Goal: Task Accomplishment & Management: Use online tool/utility

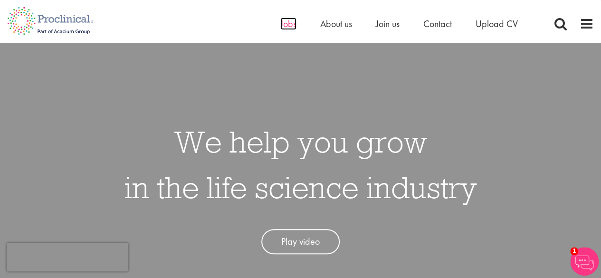
click at [283, 22] on span "Jobs" at bounding box center [288, 24] width 16 height 12
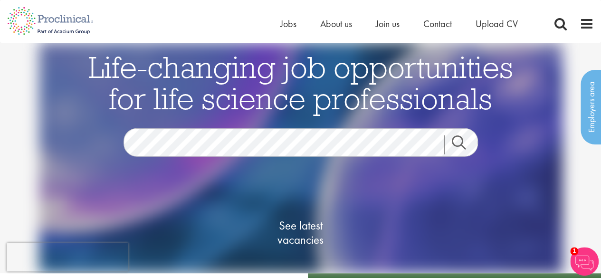
click at [460, 144] on link "Search" at bounding box center [464, 144] width 41 height 19
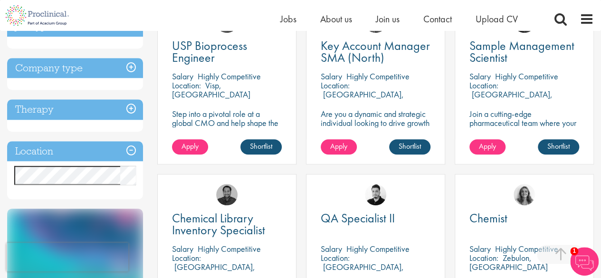
scroll to position [428, 0]
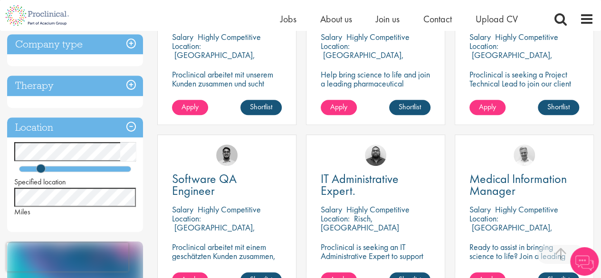
scroll to position [285, 0]
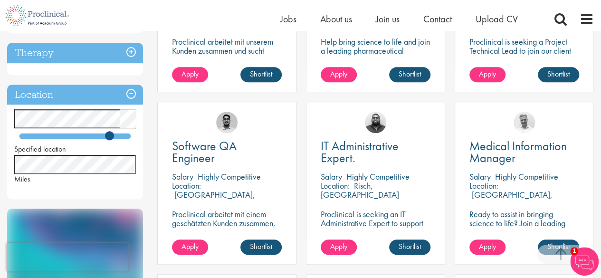
drag, startPoint x: 39, startPoint y: 136, endPoint x: 108, endPoint y: 138, distance: 69.4
click at [108, 138] on span at bounding box center [109, 135] width 9 height 9
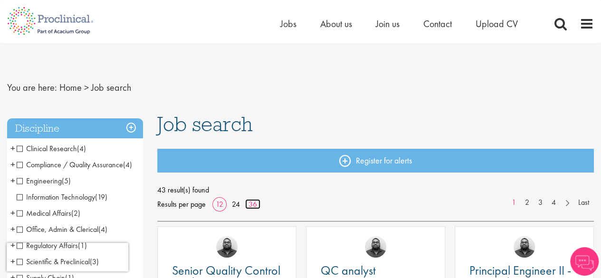
click at [255, 200] on link "36" at bounding box center [252, 204] width 15 height 10
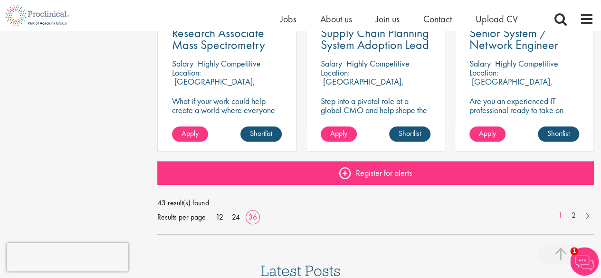
scroll to position [2139, 0]
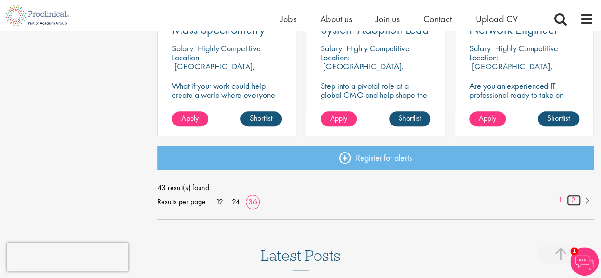
click at [571, 200] on link "2" at bounding box center [574, 200] width 14 height 11
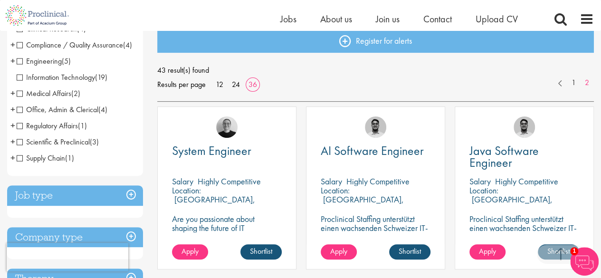
scroll to position [95, 0]
